Goal: Task Accomplishment & Management: Manage account settings

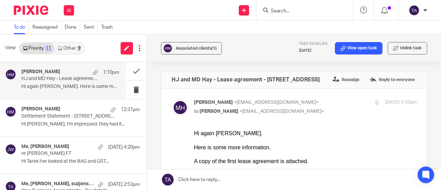
scroll to position [286, 0]
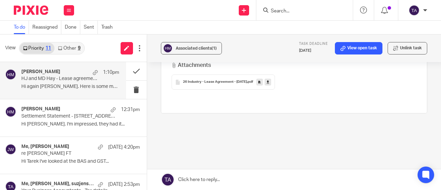
click at [36, 8] on img at bounding box center [31, 10] width 34 height 9
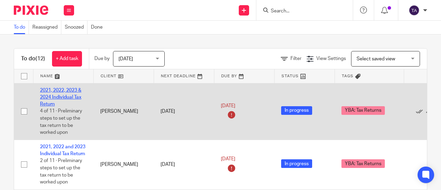
click at [63, 91] on link "2021, 2022, 2023 & 2024 Individual Tax Return" at bounding box center [60, 97] width 41 height 19
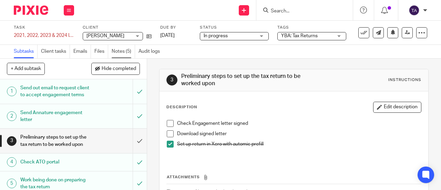
click at [125, 52] on link "Notes (5)" at bounding box center [123, 51] width 23 height 13
